Goal: Transaction & Acquisition: Purchase product/service

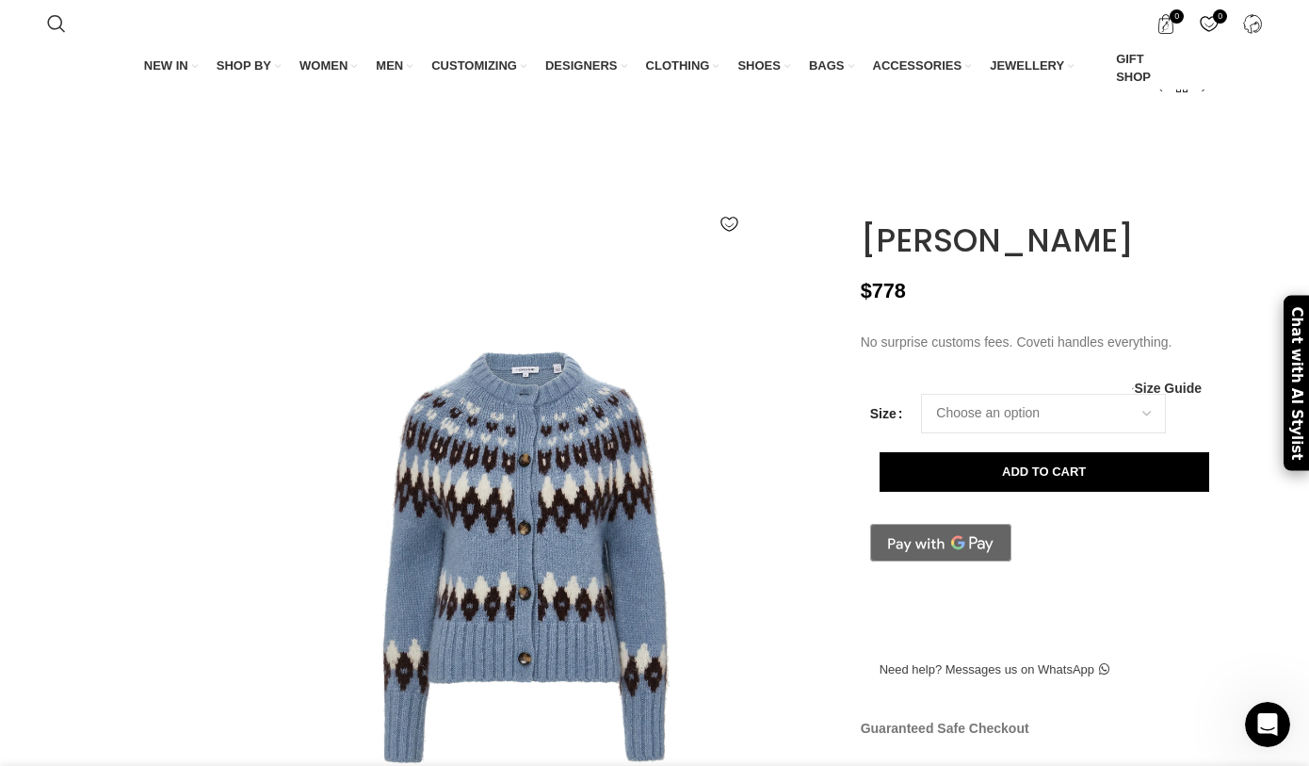
scroll to position [142, 0]
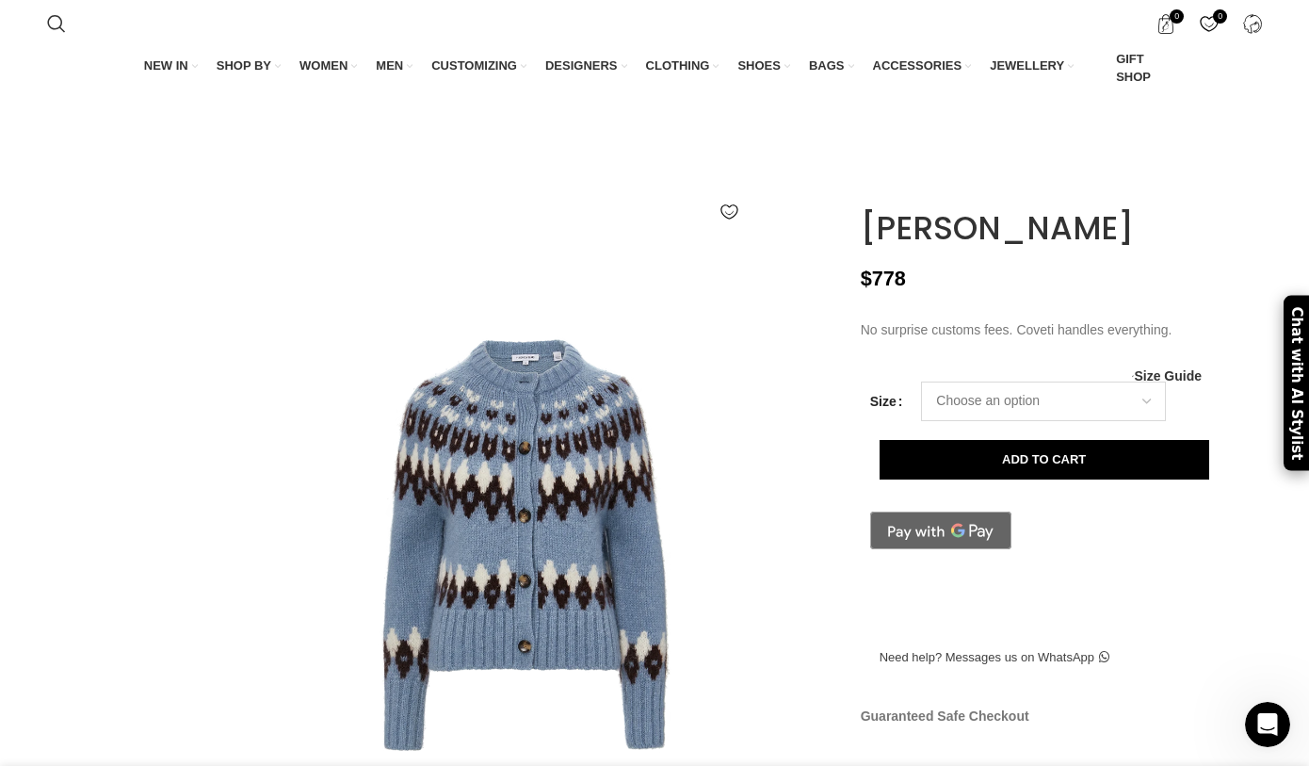
click at [999, 421] on select "Choose an option 2 UK 4 UK 6 UK 8 UK 10 UK 12 UK 14 UK 16 UK" at bounding box center [1043, 402] width 245 height 40
click at [1062, 421] on select "Choose an option 2 UK 4 UK 6 UK 8 UK 10 UK 12 UK 14 UK 16 UK" at bounding box center [1043, 402] width 245 height 40
click at [921, 421] on select "Choose an option 2 UK 4 UK 6 UK 8 UK 10 UK 12 UK 14 UK 16 UK" at bounding box center [1043, 402] width 245 height 40
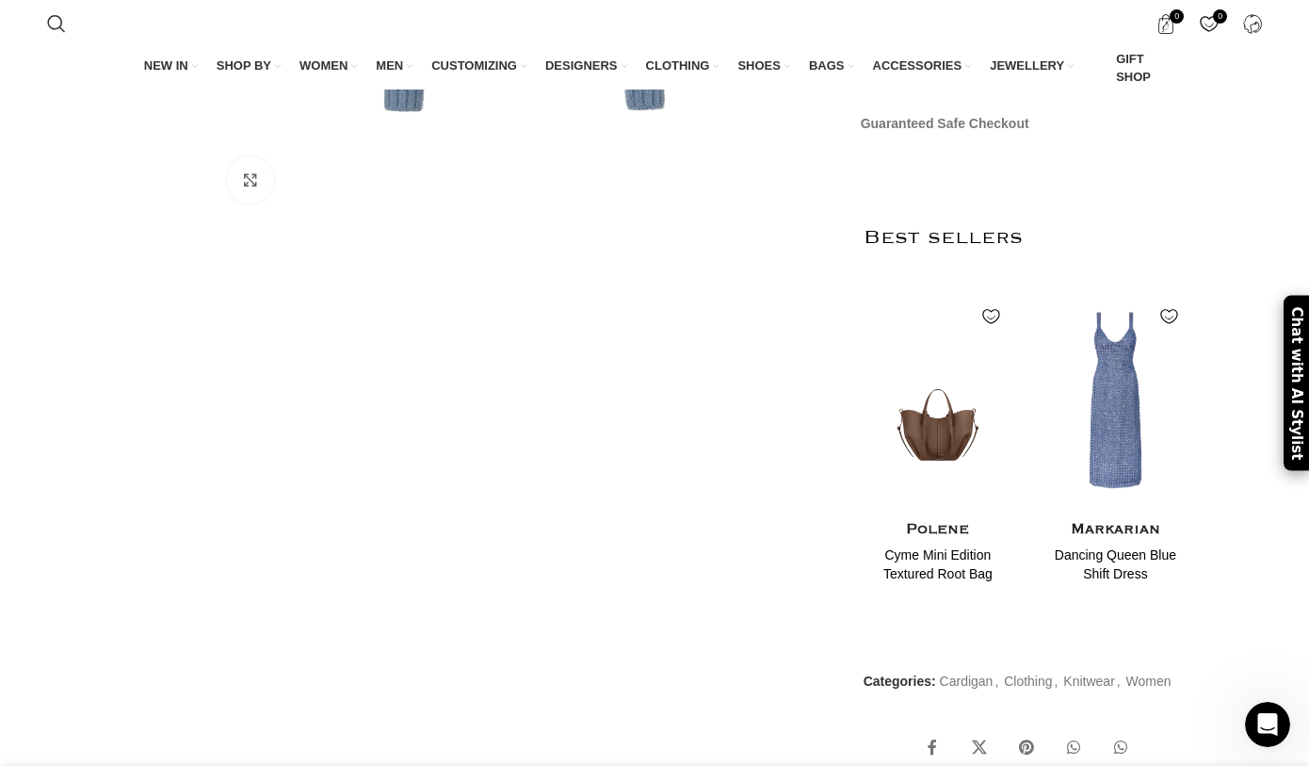
scroll to position [0, 0]
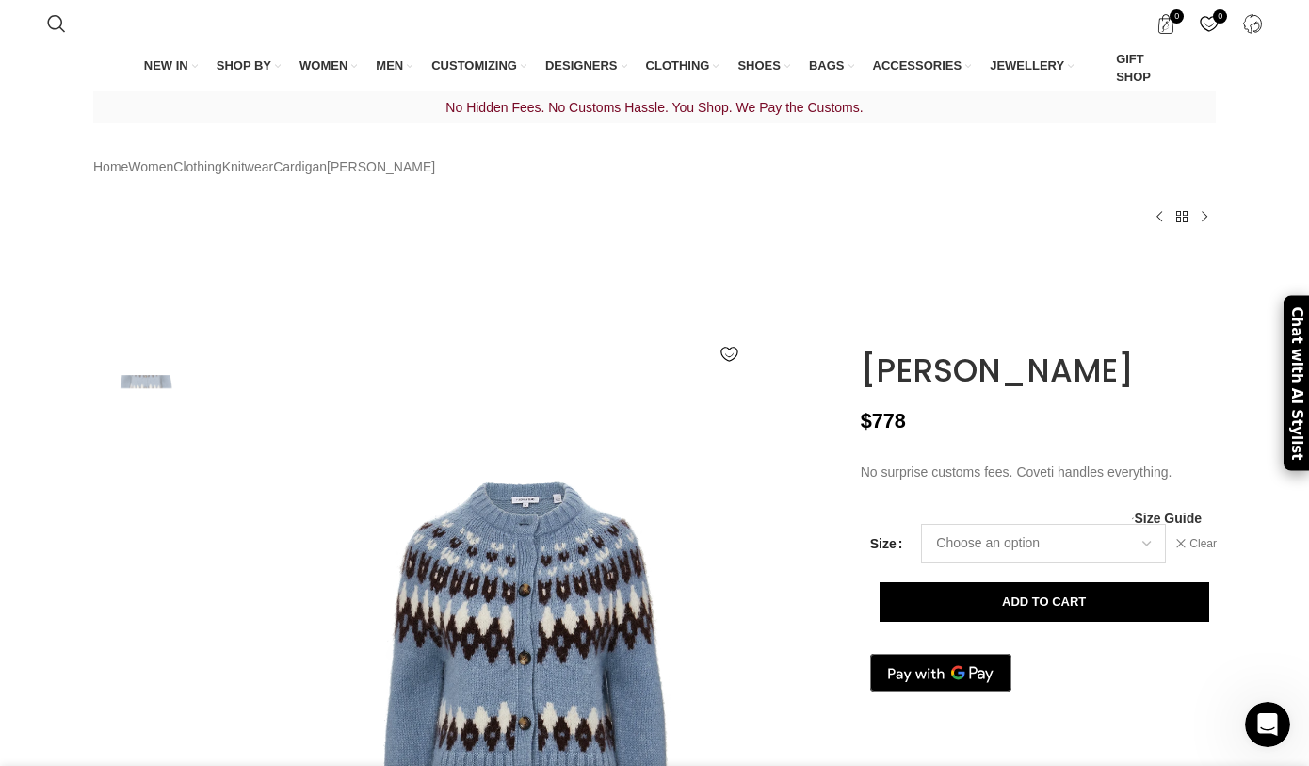
click at [1033, 563] on select "Choose an option 2 UK 4 UK 6 UK 8 UK 10 UK 12 UK 14 UK 16 UK" at bounding box center [1043, 544] width 245 height 40
click at [921, 563] on select "Choose an option 2 UK 4 UK 6 UK 8 UK 10 UK 12 UK 14 UK 16 UK" at bounding box center [1043, 544] width 245 height 40
select select "6-[GEOGRAPHIC_DATA]"
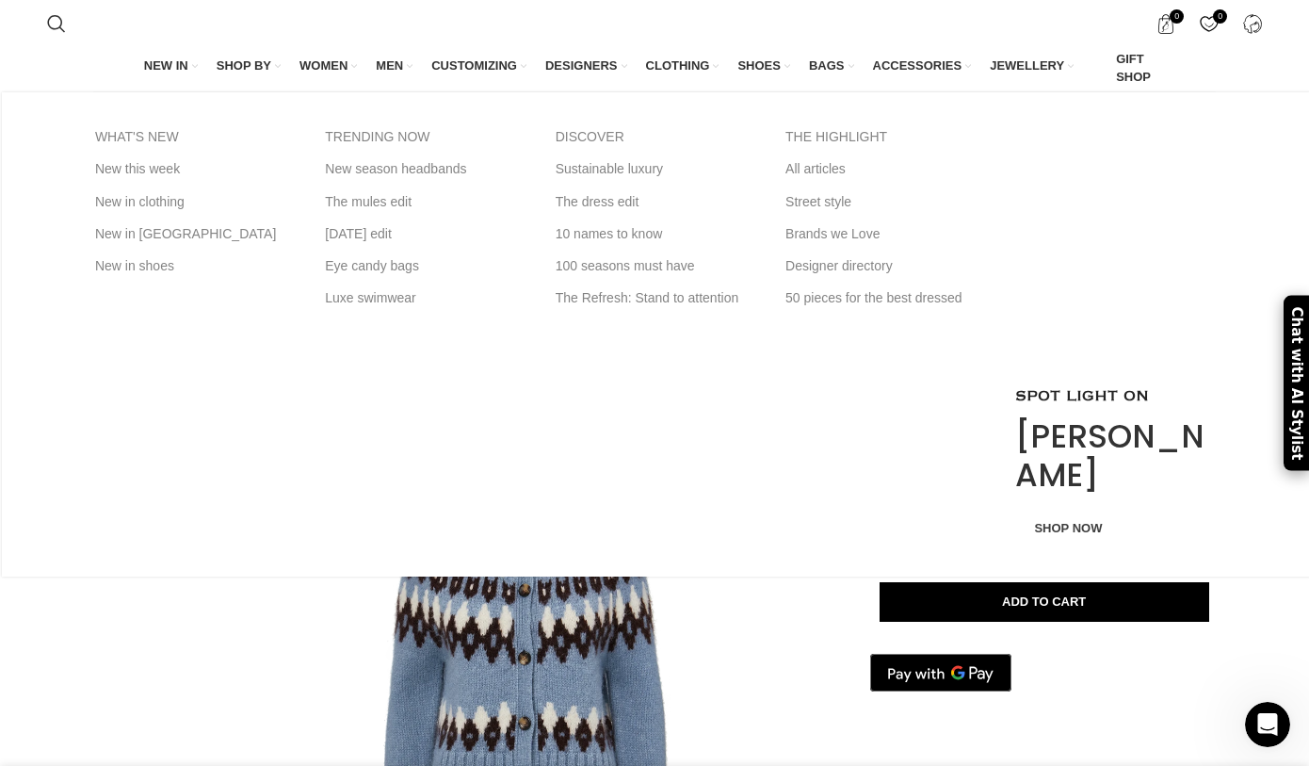
click at [171, 70] on span "NEW IN" at bounding box center [166, 65] width 44 height 17
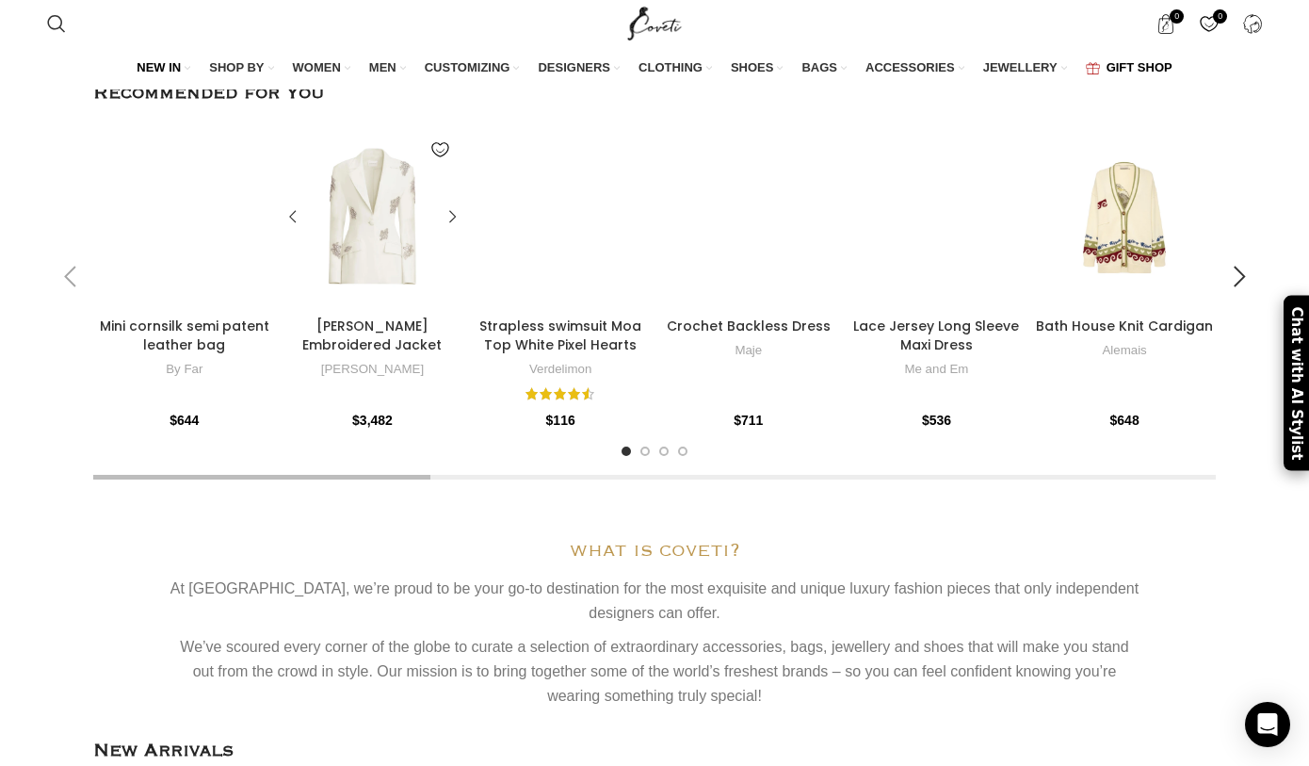
scroll to position [268, 0]
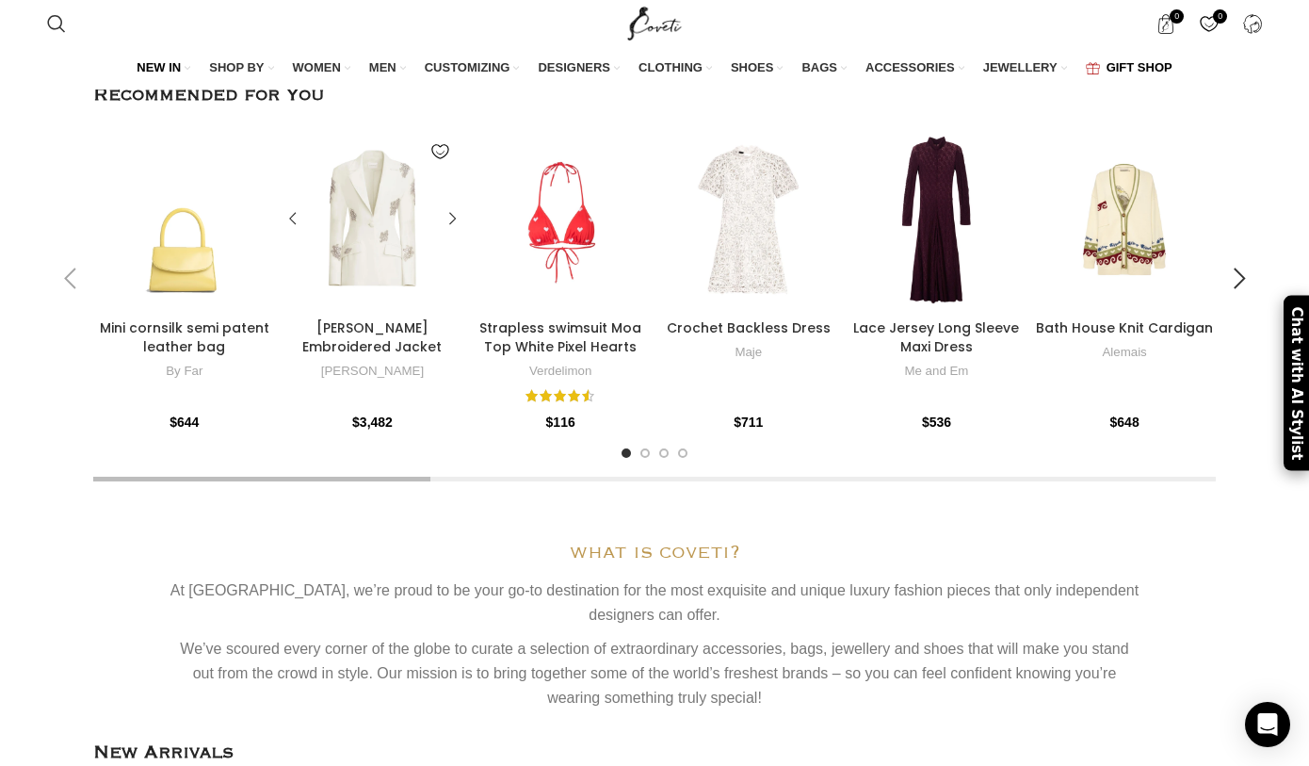
click at [375, 255] on div at bounding box center [372, 219] width 37 height 183
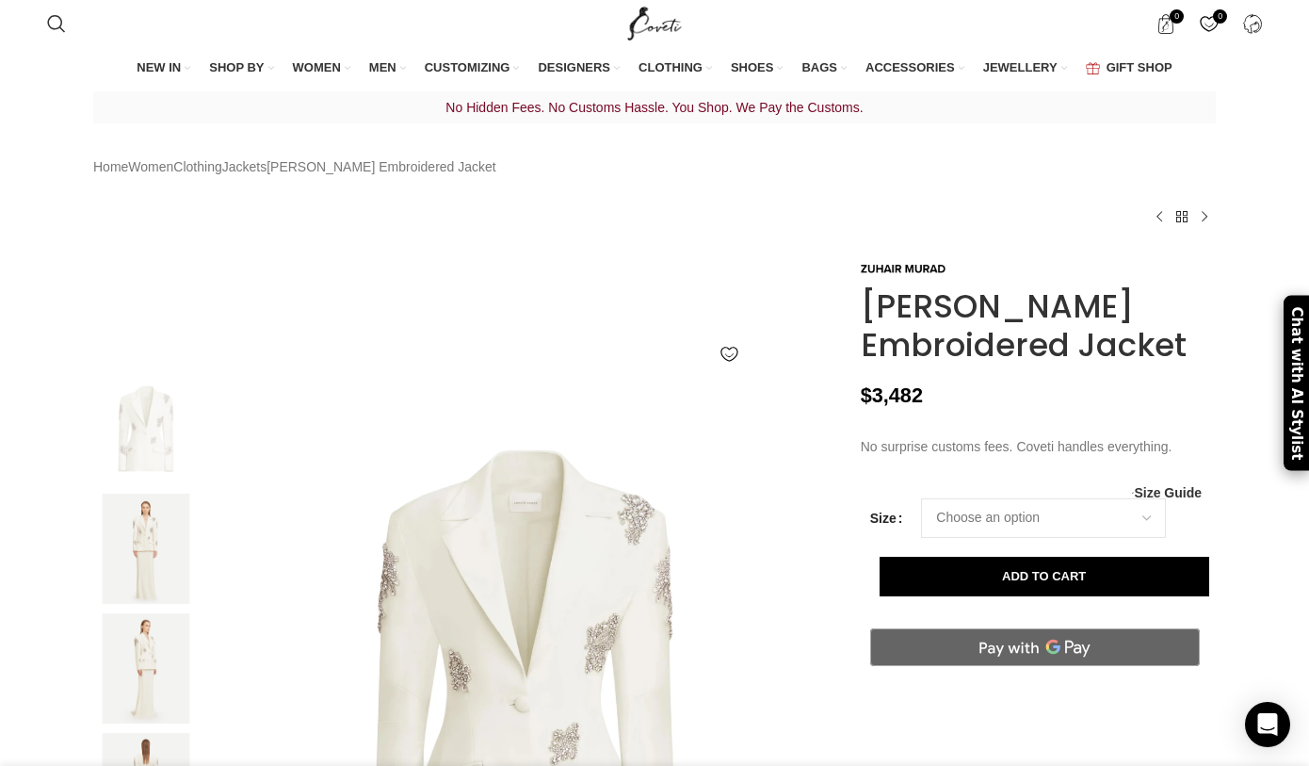
scroll to position [0, 397]
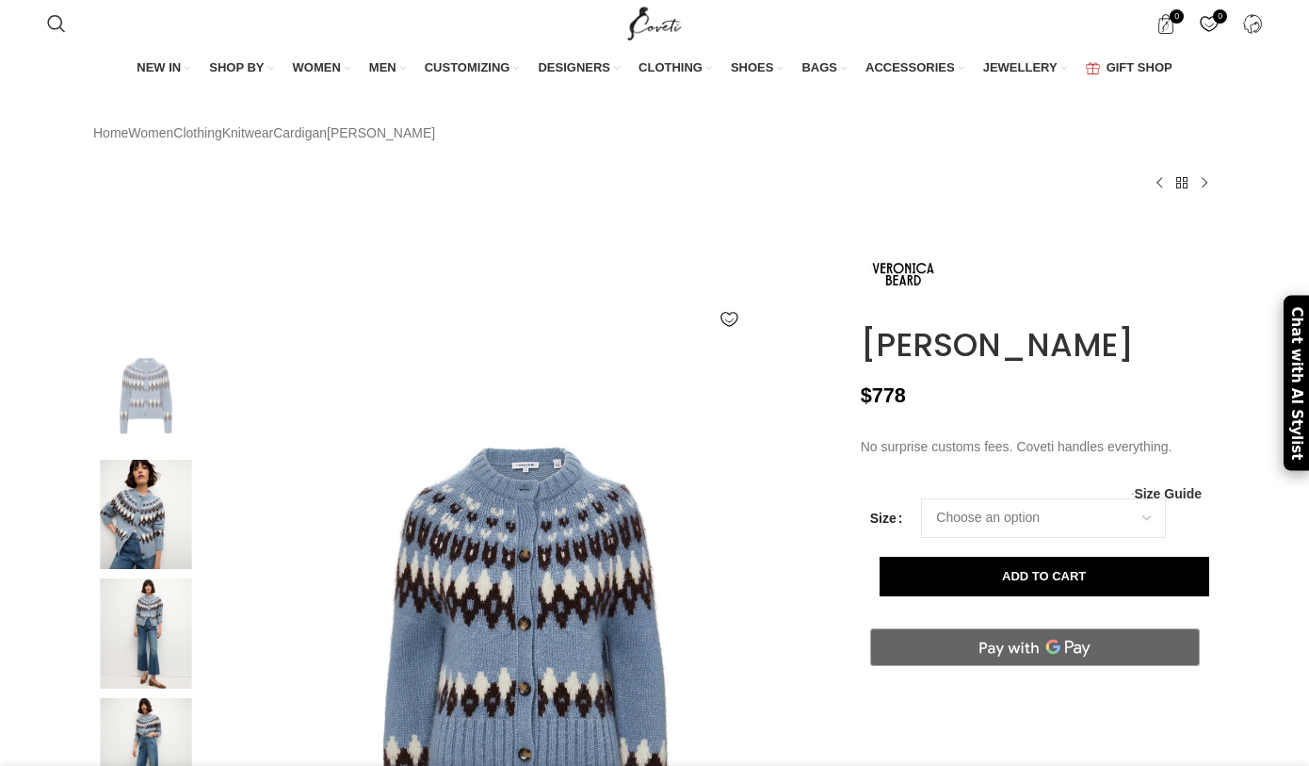
select select "6-[GEOGRAPHIC_DATA]"
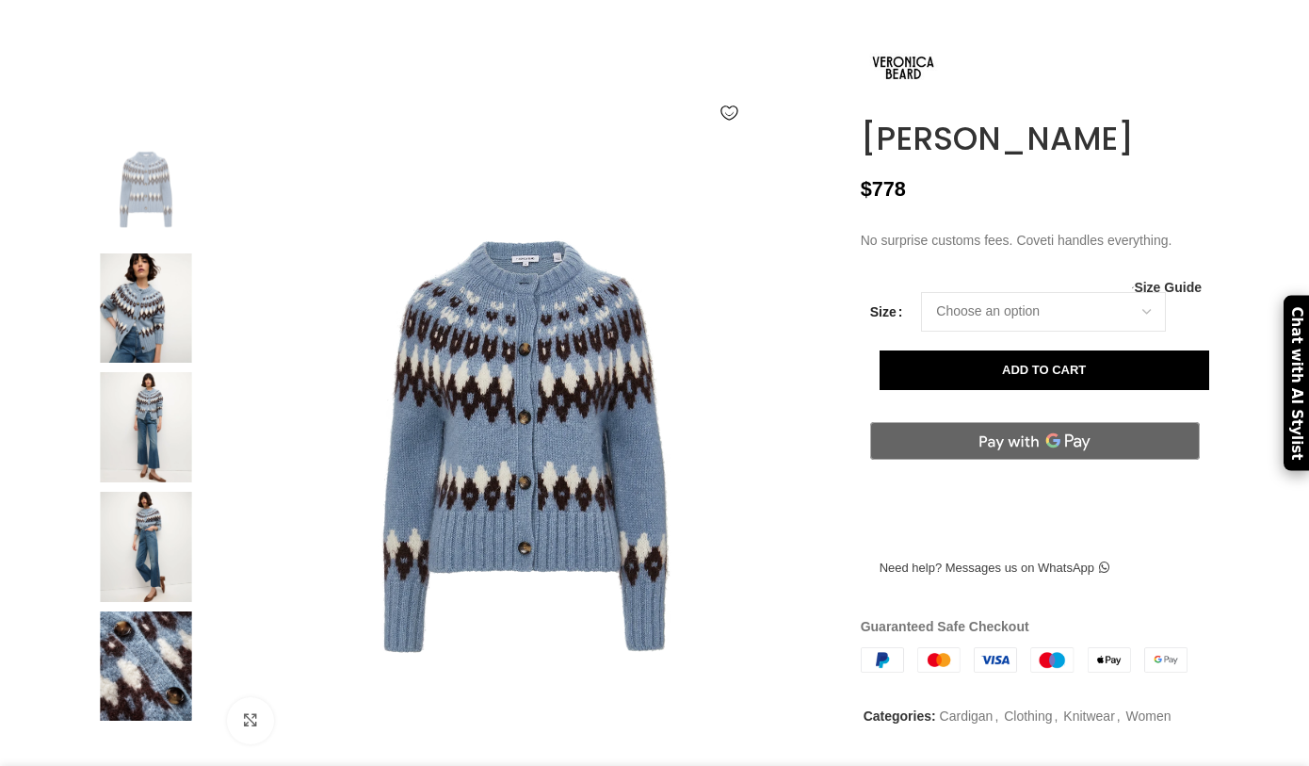
select select "6-[GEOGRAPHIC_DATA]"
